Goal: Find specific fact: Find specific fact

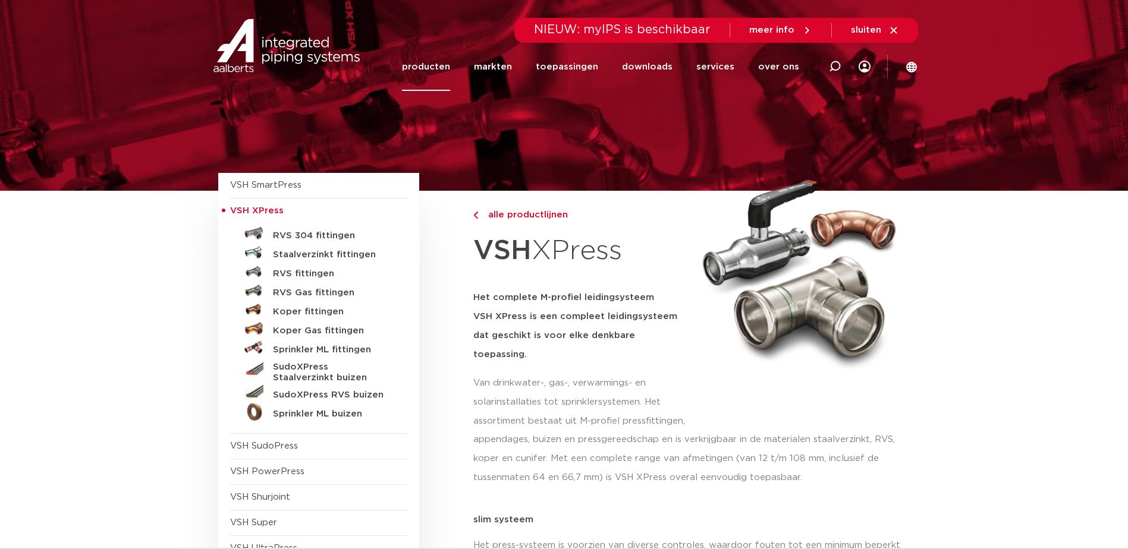
click at [317, 253] on h5 "Staalverzinkt fittingen" at bounding box center [332, 255] width 118 height 11
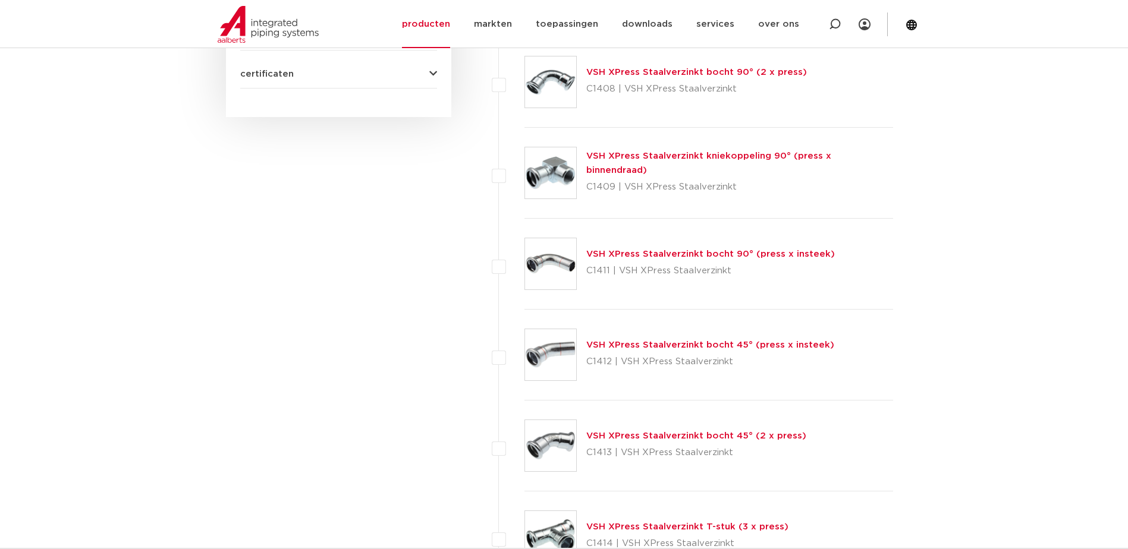
scroll to position [773, 0]
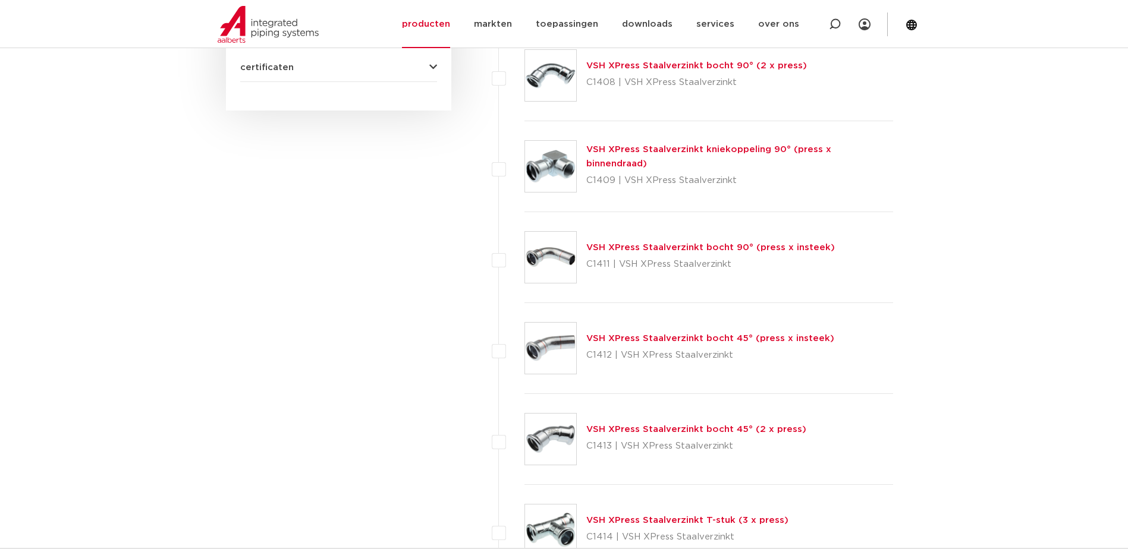
click at [682, 338] on link "VSH XPress Staalverzinkt bocht 45° (press x insteek)" at bounding box center [710, 338] width 248 height 9
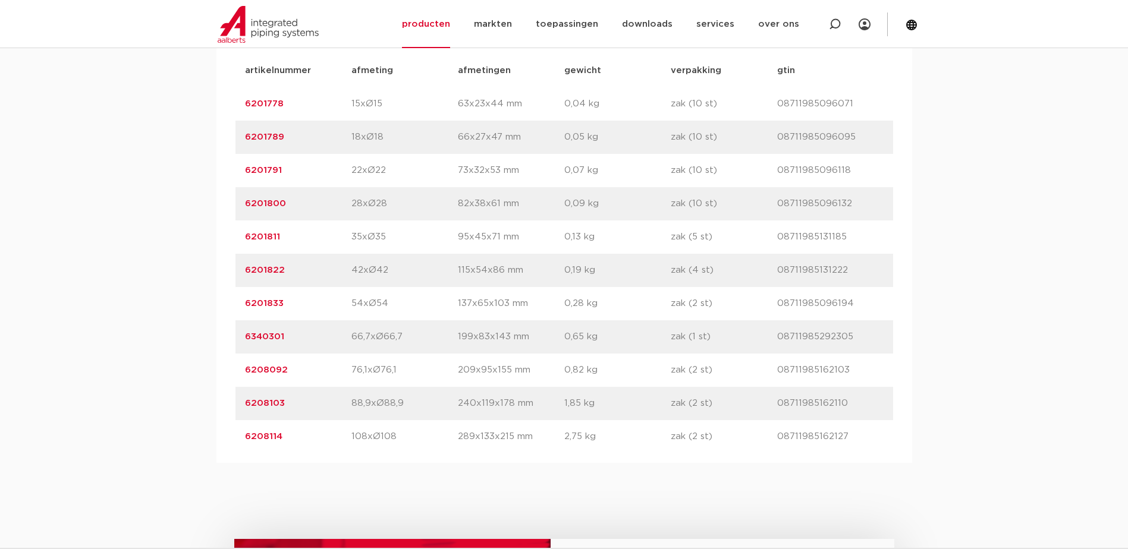
scroll to position [832, 0]
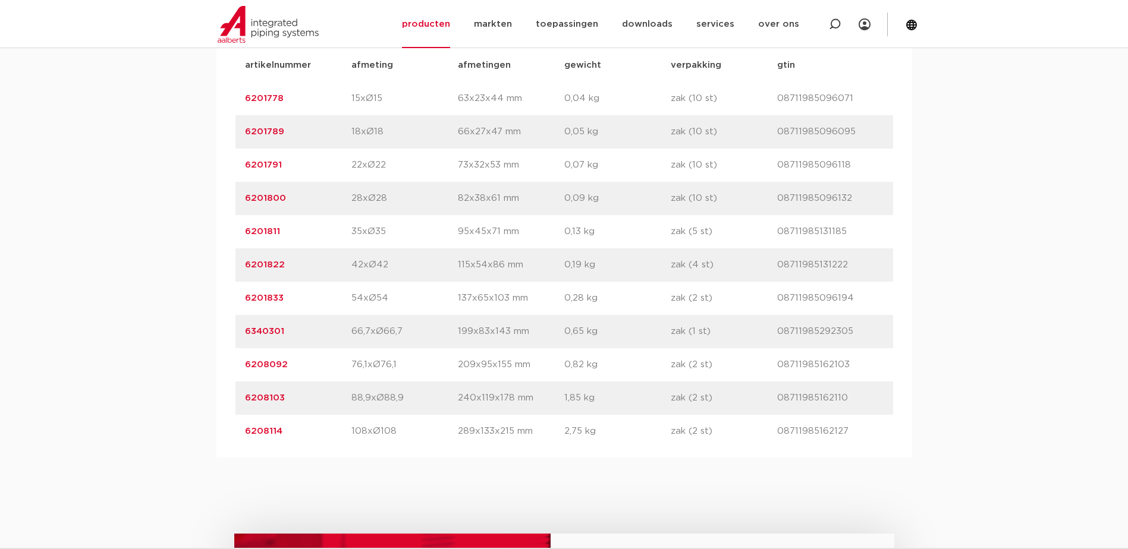
drag, startPoint x: 300, startPoint y: 234, endPoint x: 241, endPoint y: 231, distance: 58.9
click at [241, 231] on div "artikelnummer 6201811 afmeting 35xØ35 [GEOGRAPHIC_DATA] 95x45x71 mm gewicht 0,1…" at bounding box center [563, 231] width 657 height 33
drag, startPoint x: 241, startPoint y: 231, endPoint x: 259, endPoint y: 231, distance: 18.4
copy link "6201811"
